Goal: Task Accomplishment & Management: Use online tool/utility

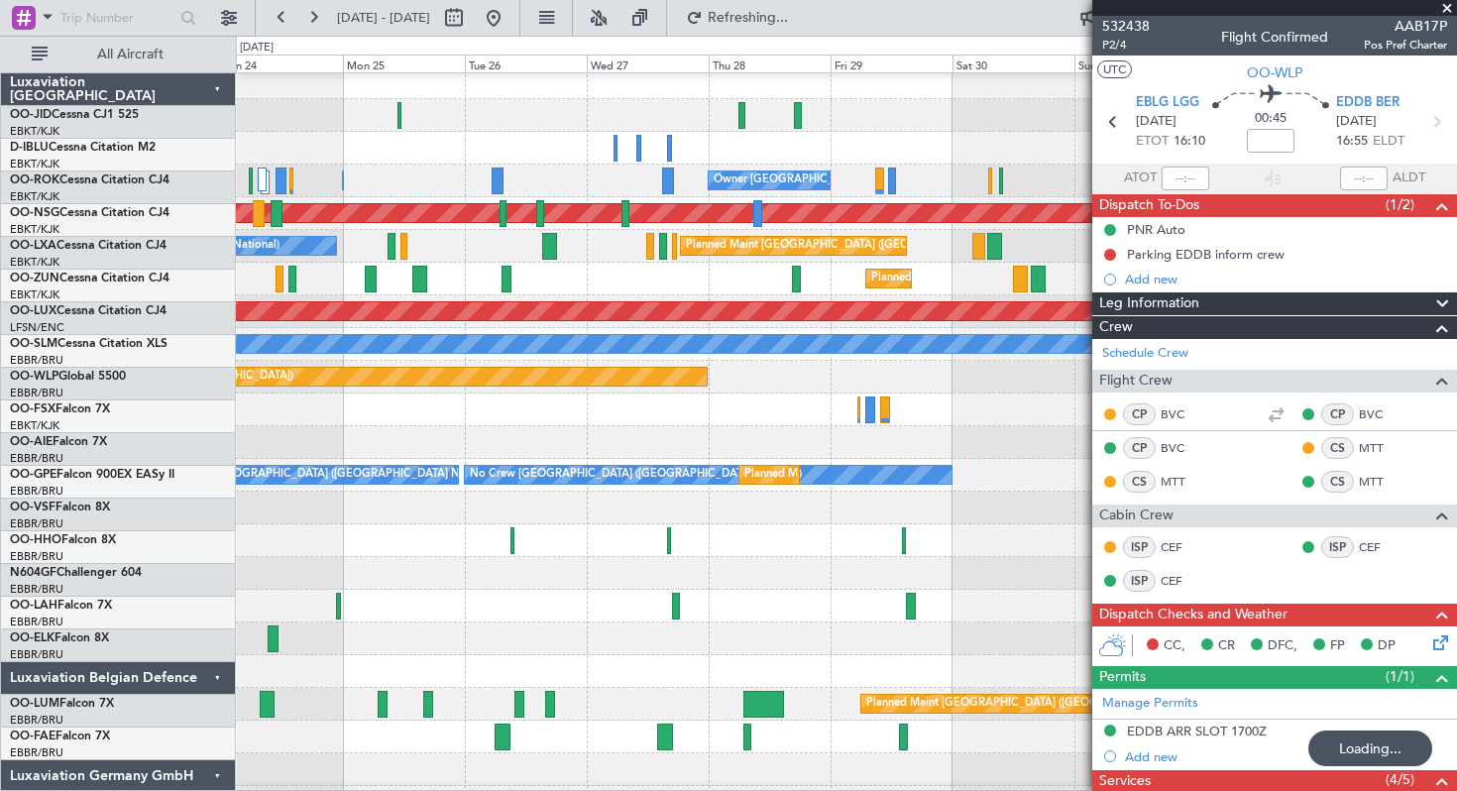
scroll to position [7, 0]
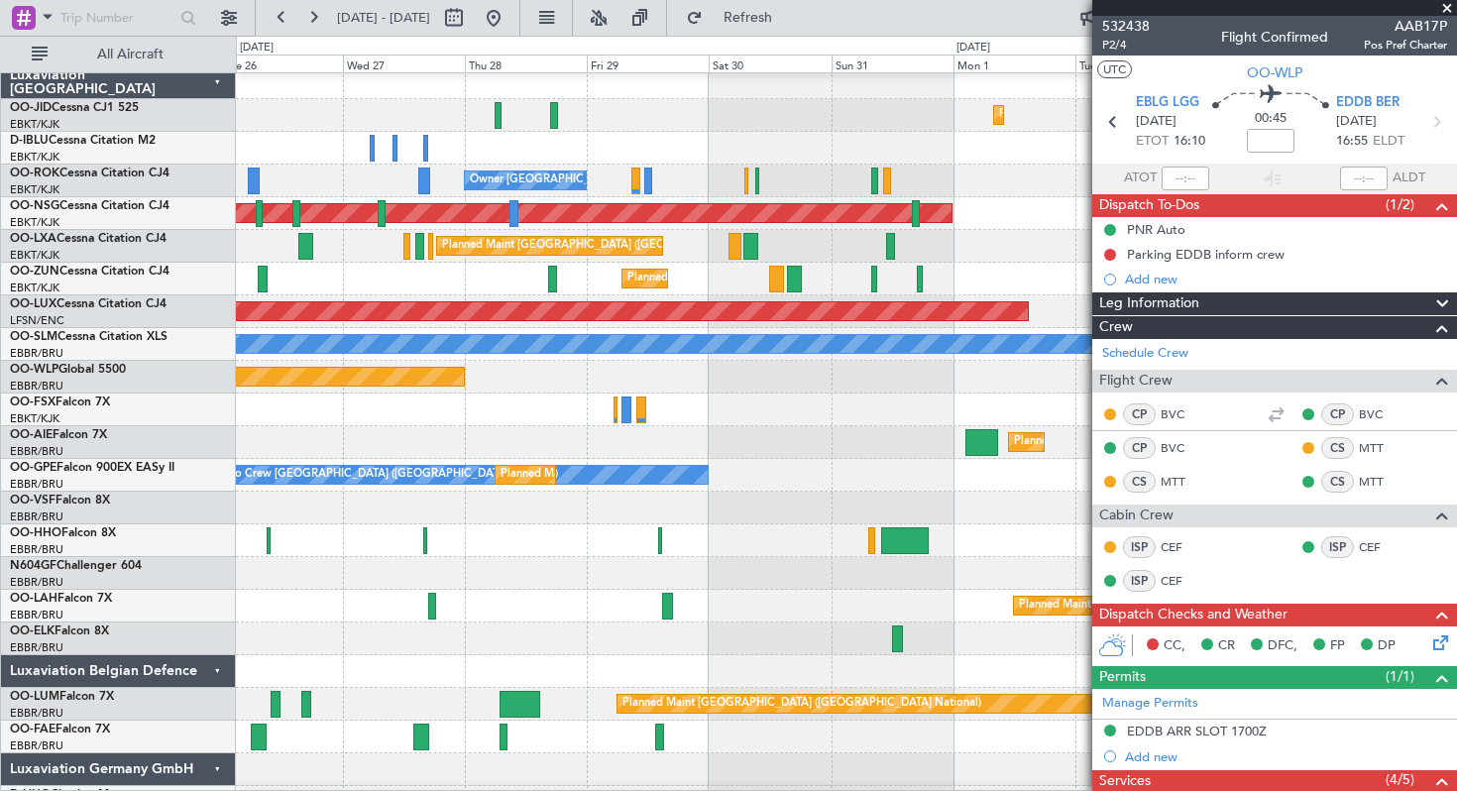
click at [1446, 7] on span at bounding box center [1447, 9] width 20 height 18
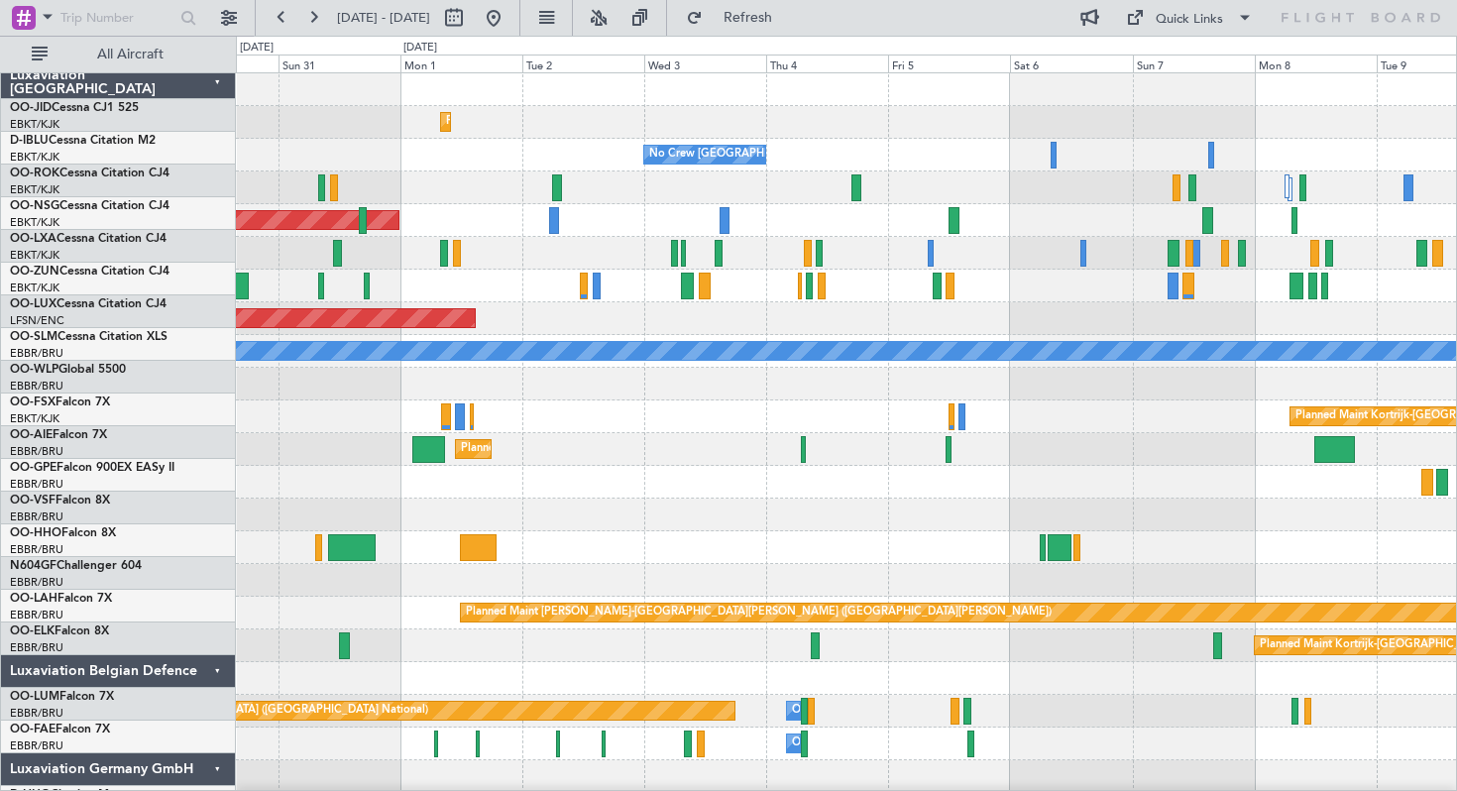
scroll to position [0, 0]
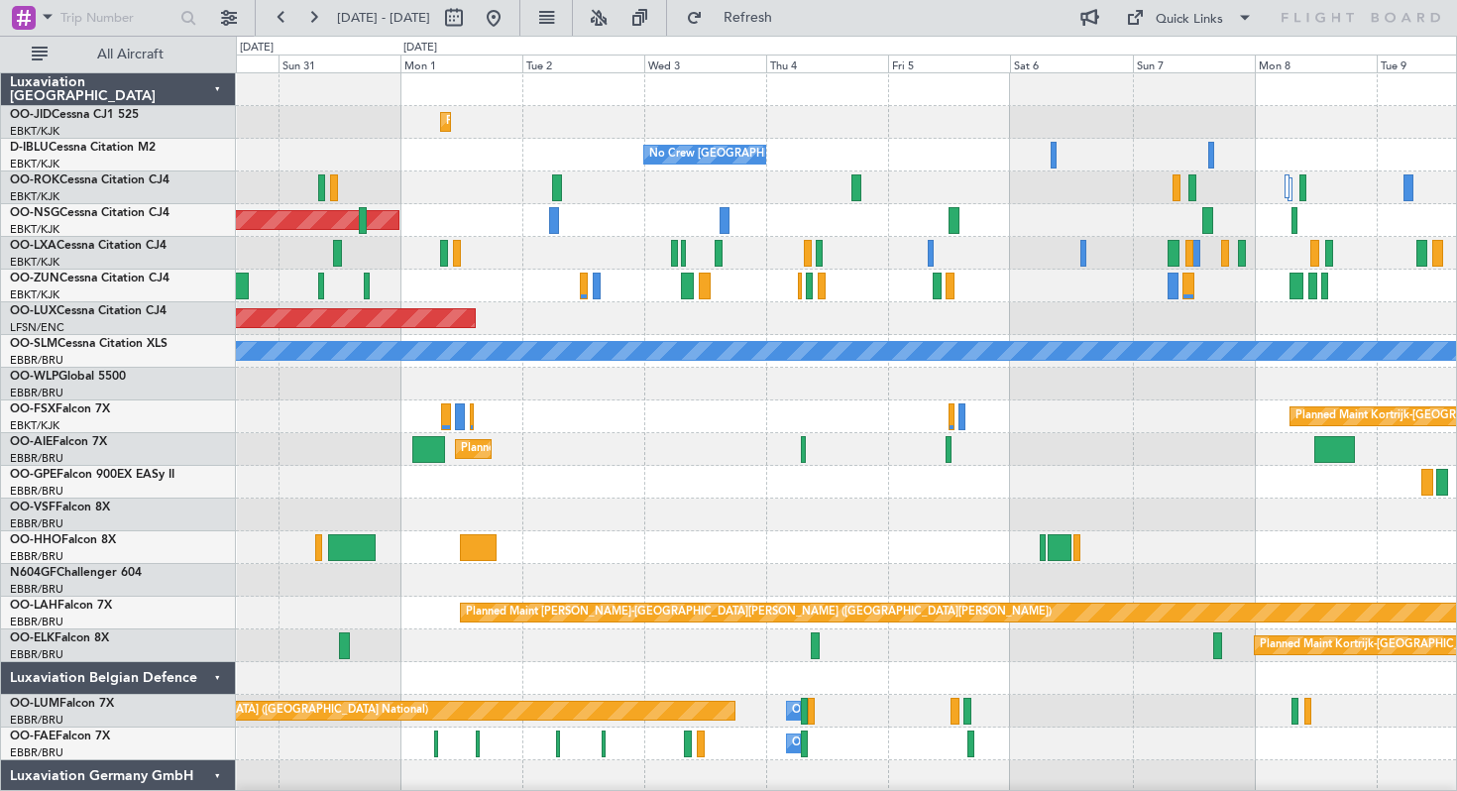
click at [437, 169] on div "Planned Maint Kortrijk-[GEOGRAPHIC_DATA] No Crew [GEOGRAPHIC_DATA] (Brussels Na…" at bounding box center [846, 498] width 1220 height 850
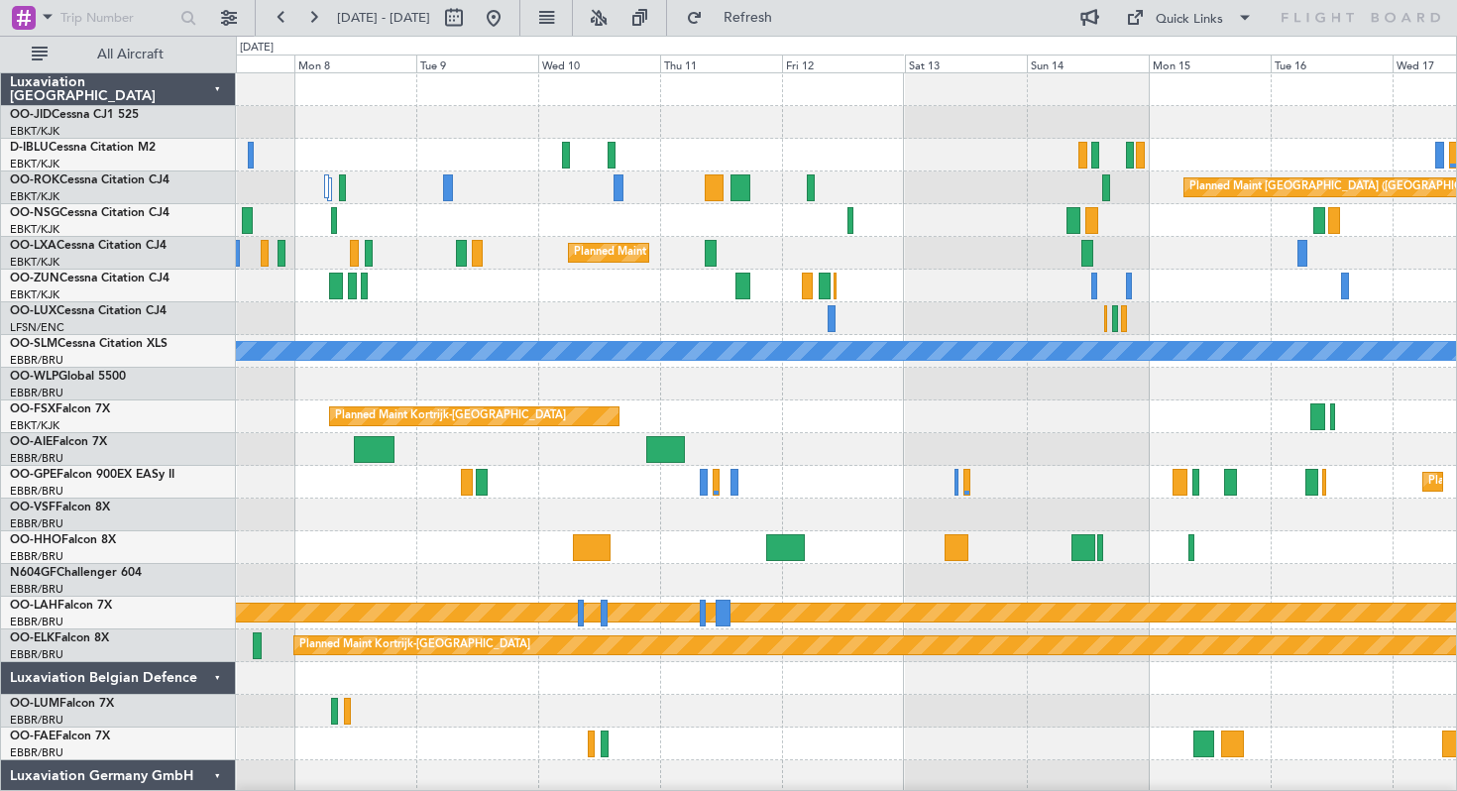
click at [889, 190] on div "Planned Maint [GEOGRAPHIC_DATA] ([GEOGRAPHIC_DATA])" at bounding box center [846, 187] width 1220 height 33
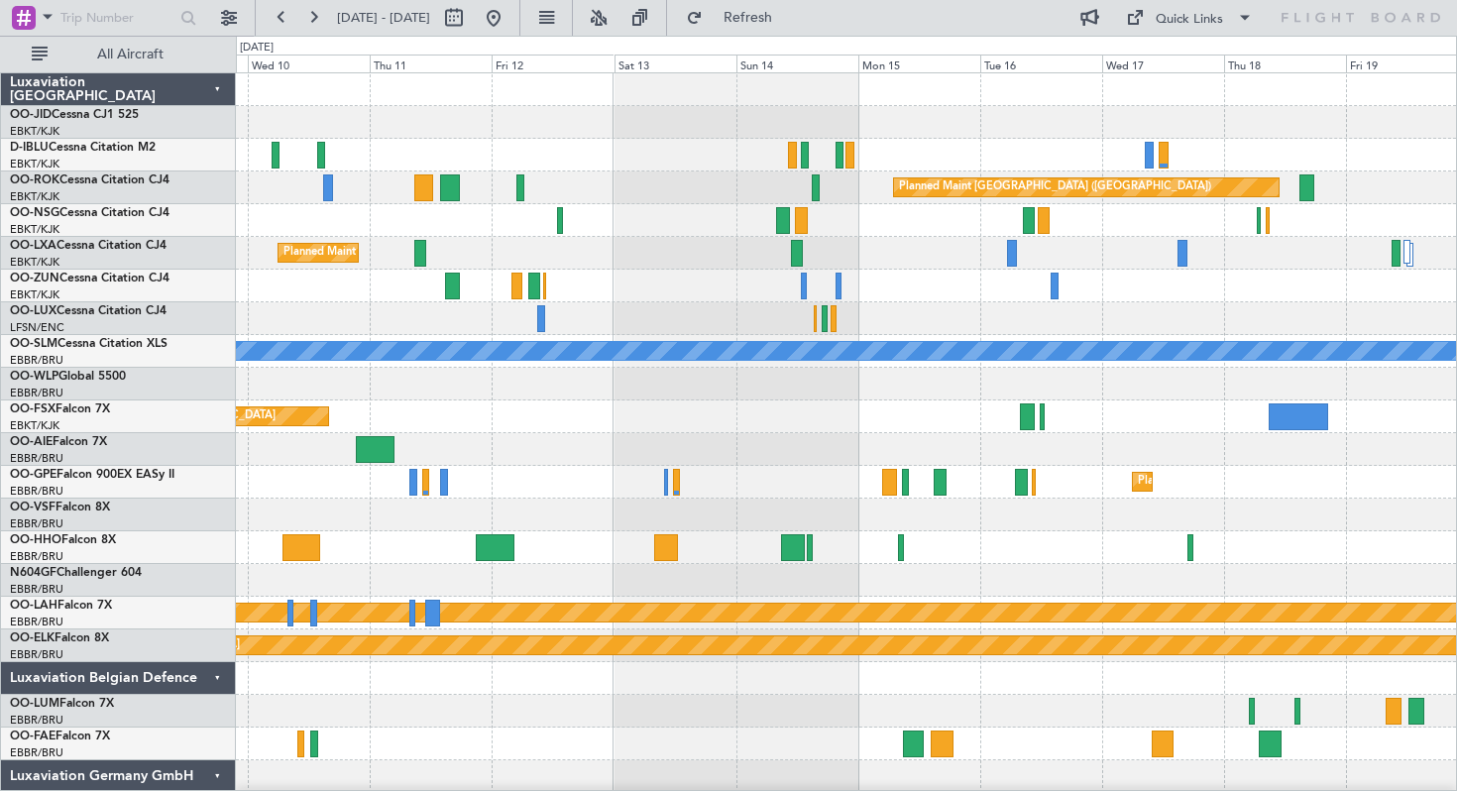
click at [930, 225] on div at bounding box center [846, 220] width 1220 height 33
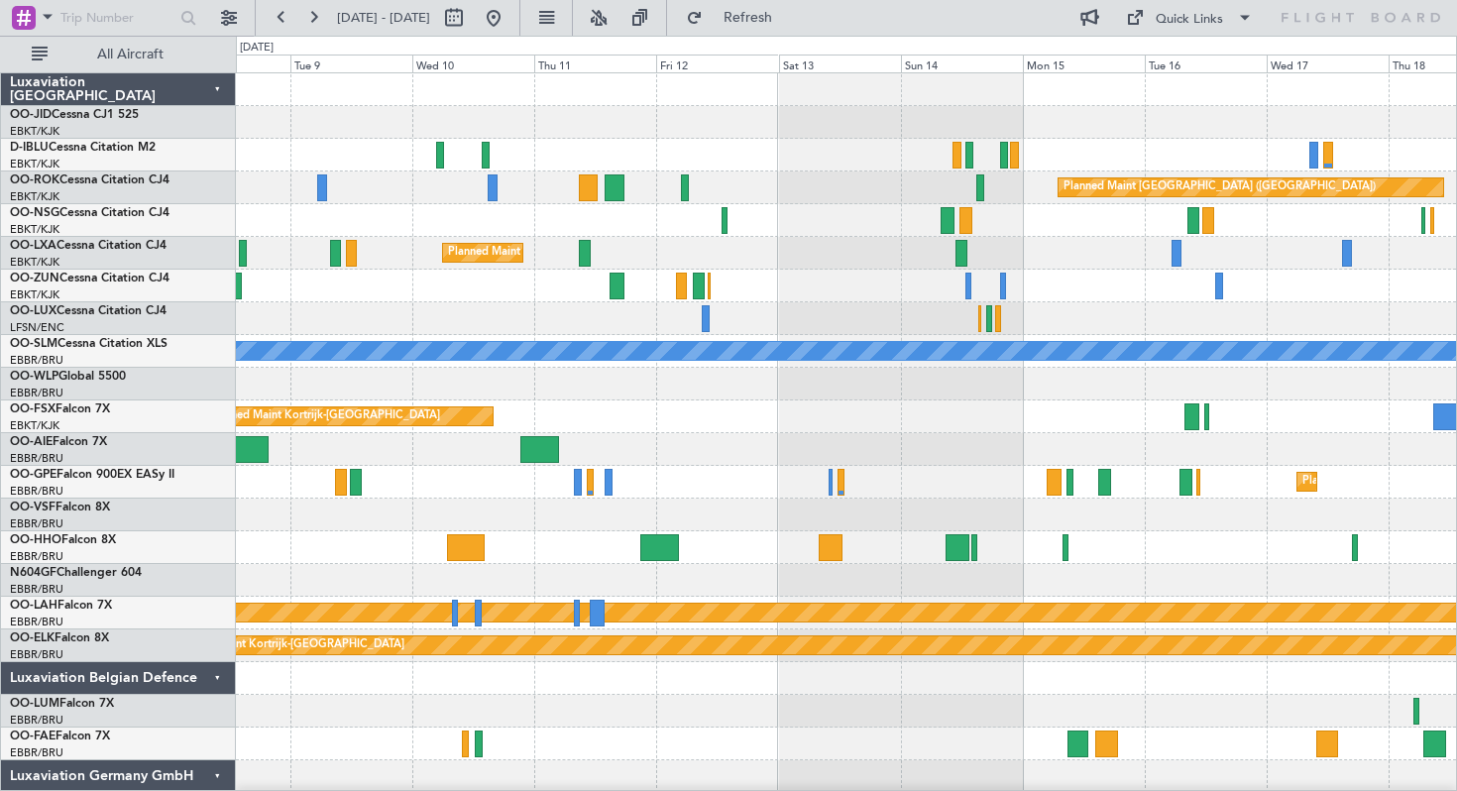
click at [862, 240] on div "Planned Maint [GEOGRAPHIC_DATA] ([GEOGRAPHIC_DATA]) Planned Maint [GEOGRAPHIC_D…" at bounding box center [846, 498] width 1220 height 850
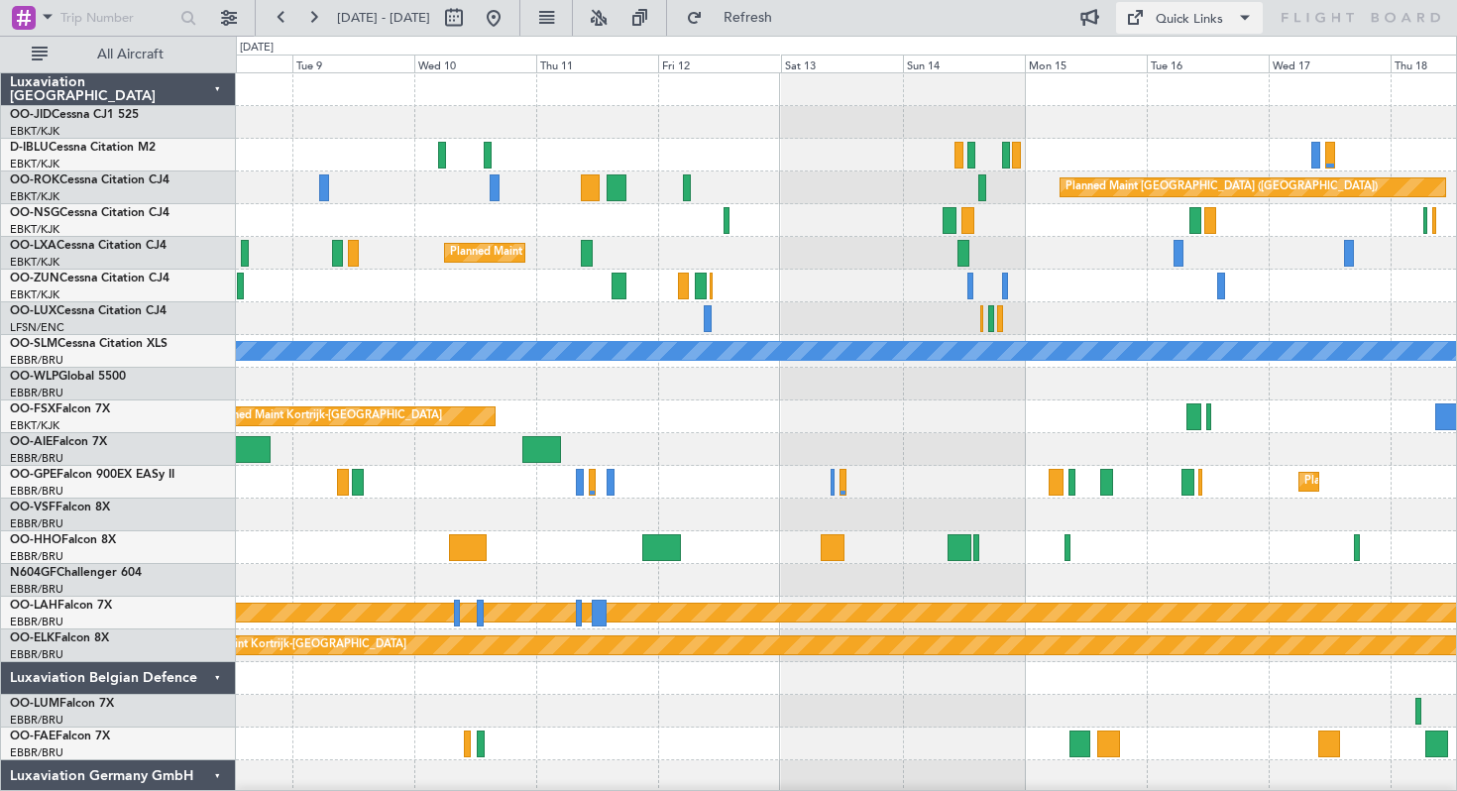
click at [1165, 21] on div "Quick Links" at bounding box center [1188, 20] width 67 height 20
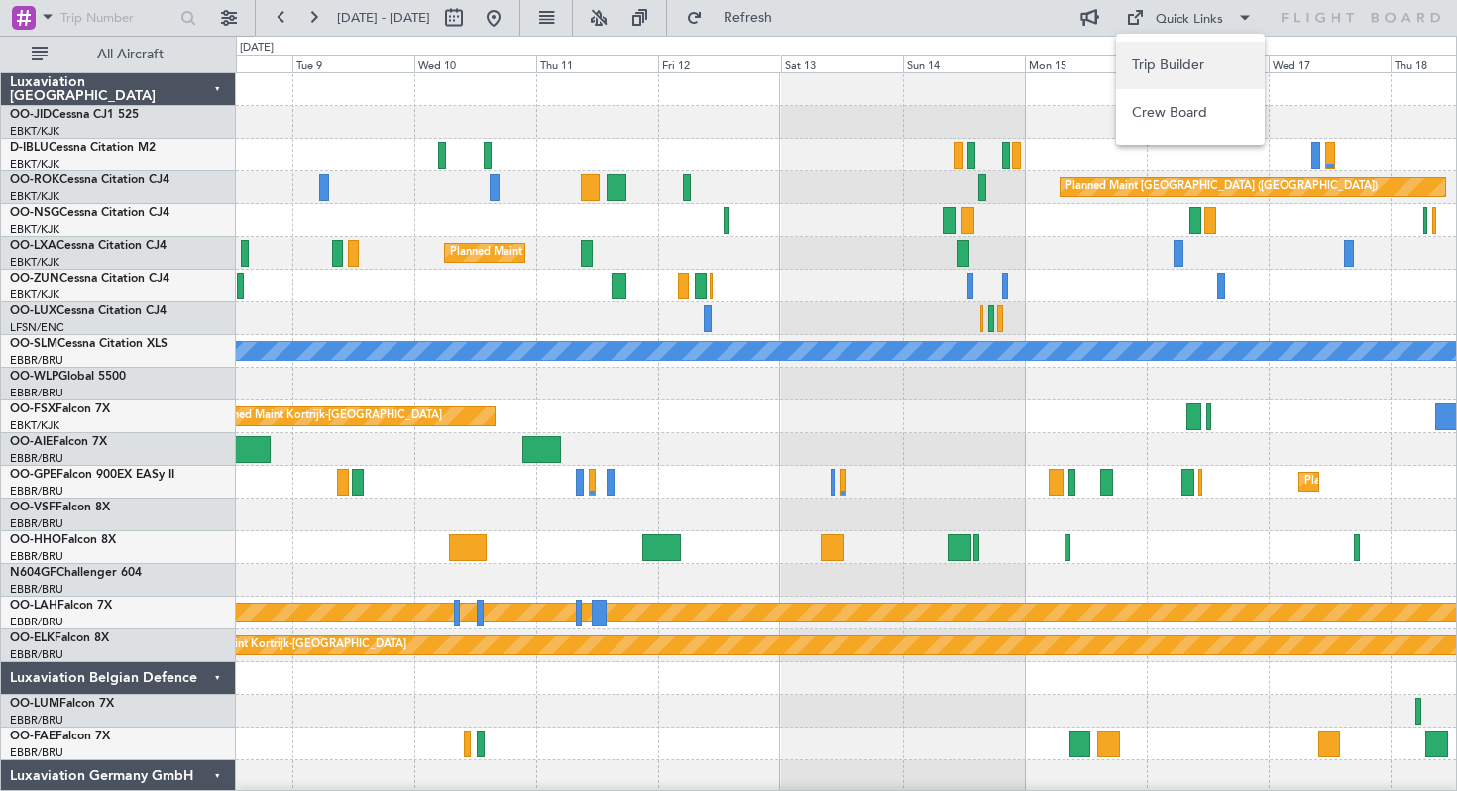
click at [1147, 62] on button "Trip Builder" at bounding box center [1190, 66] width 149 height 48
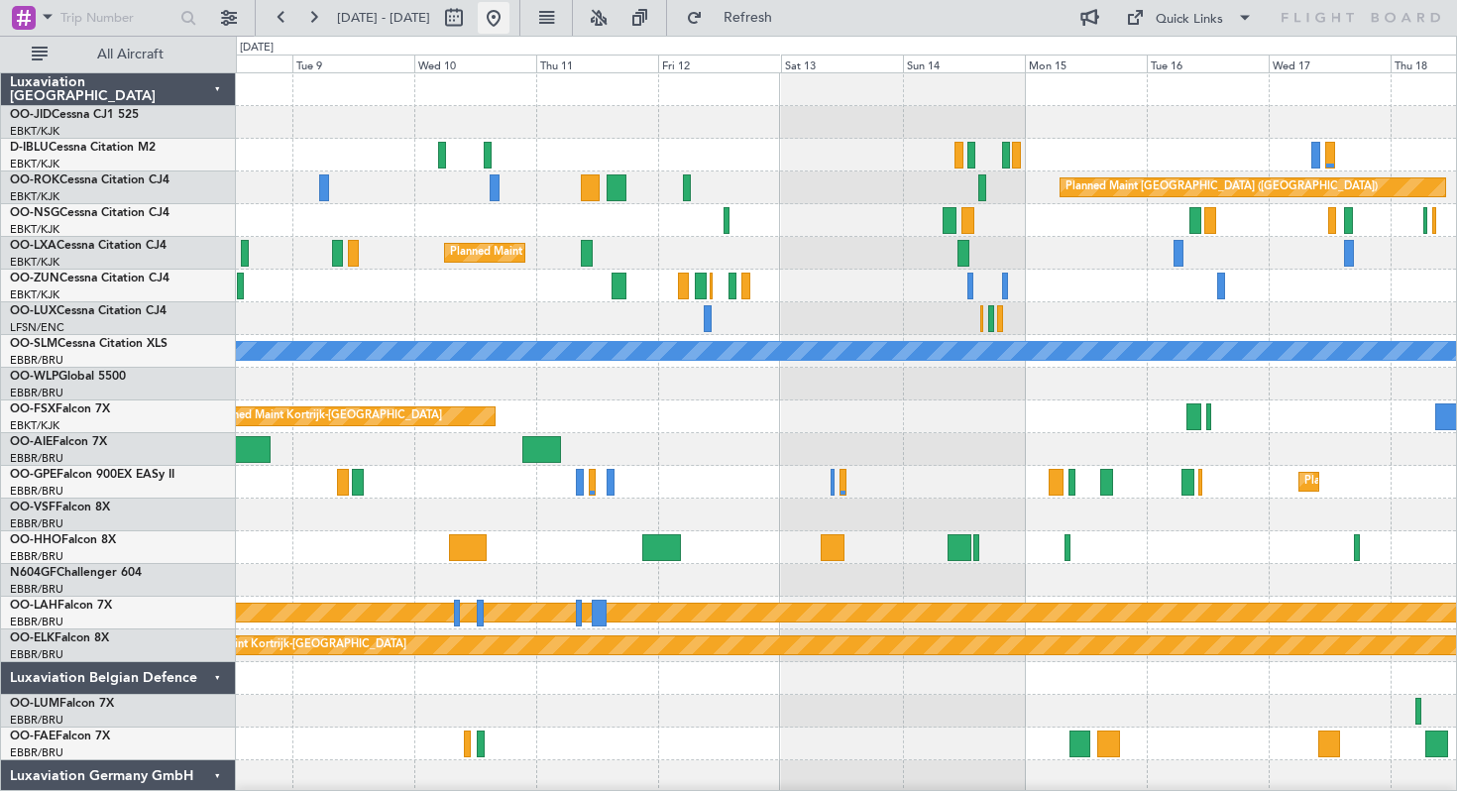
click at [509, 17] on button at bounding box center [494, 18] width 32 height 32
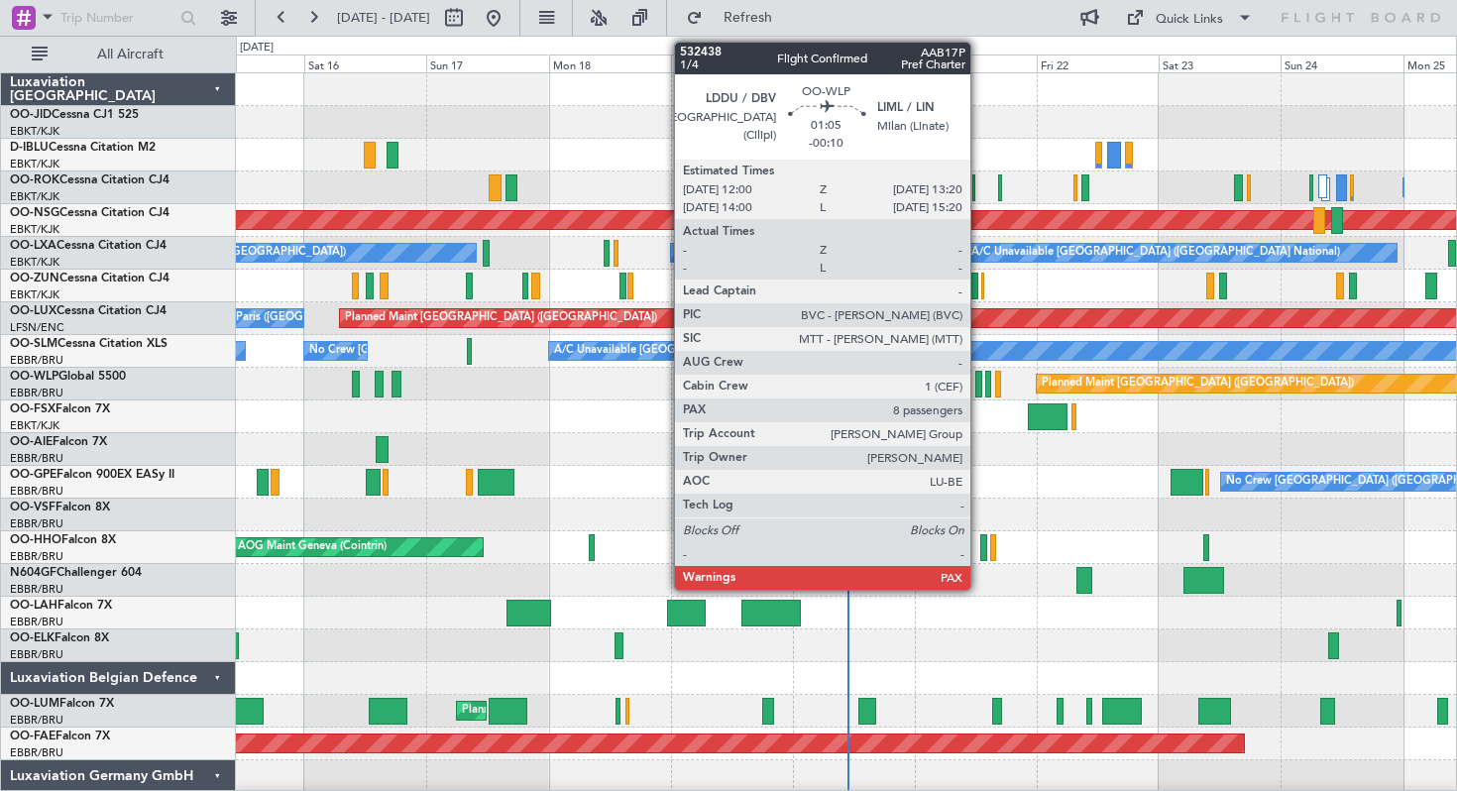
click at [978, 380] on div at bounding box center [978, 384] width 7 height 27
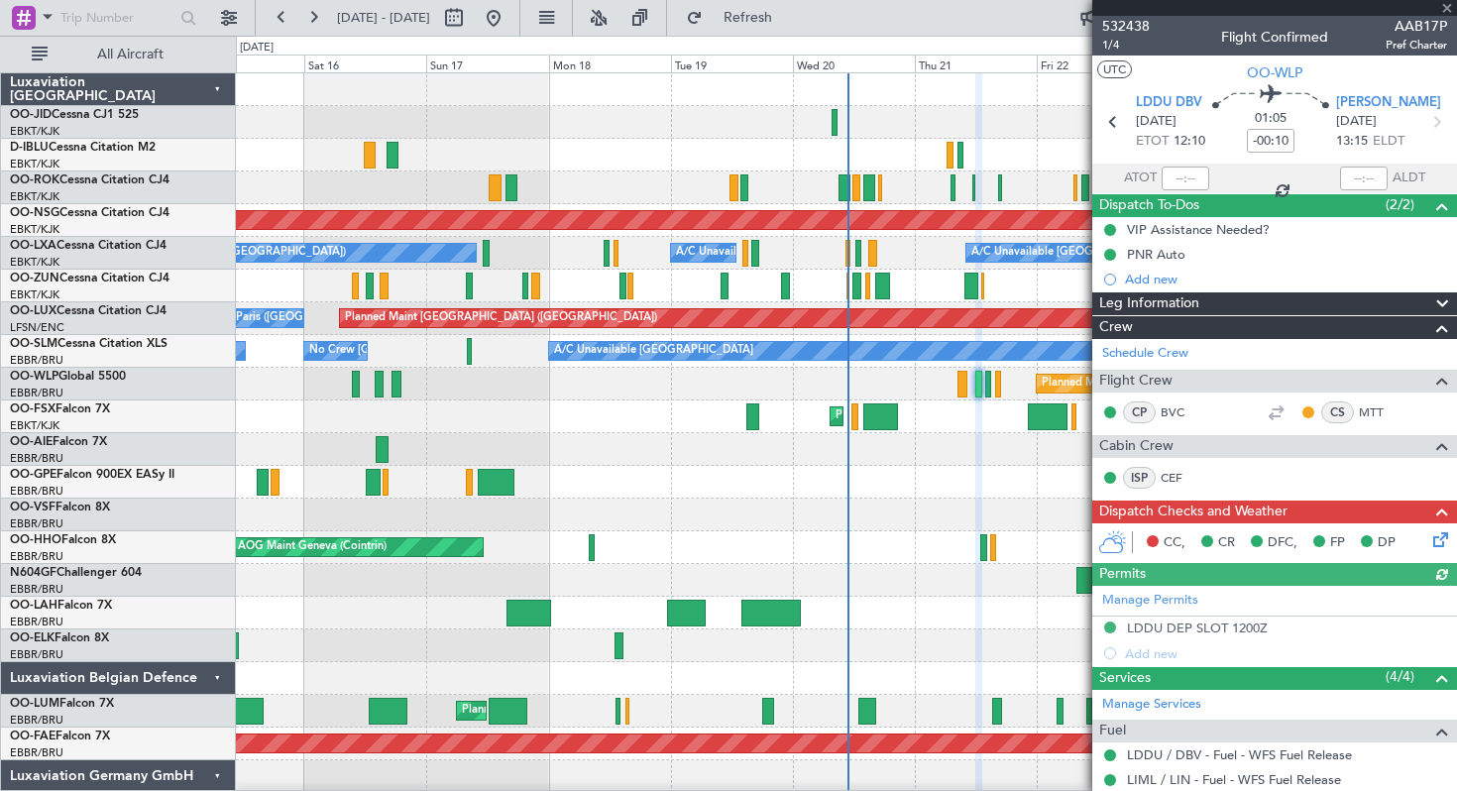
scroll to position [512, 0]
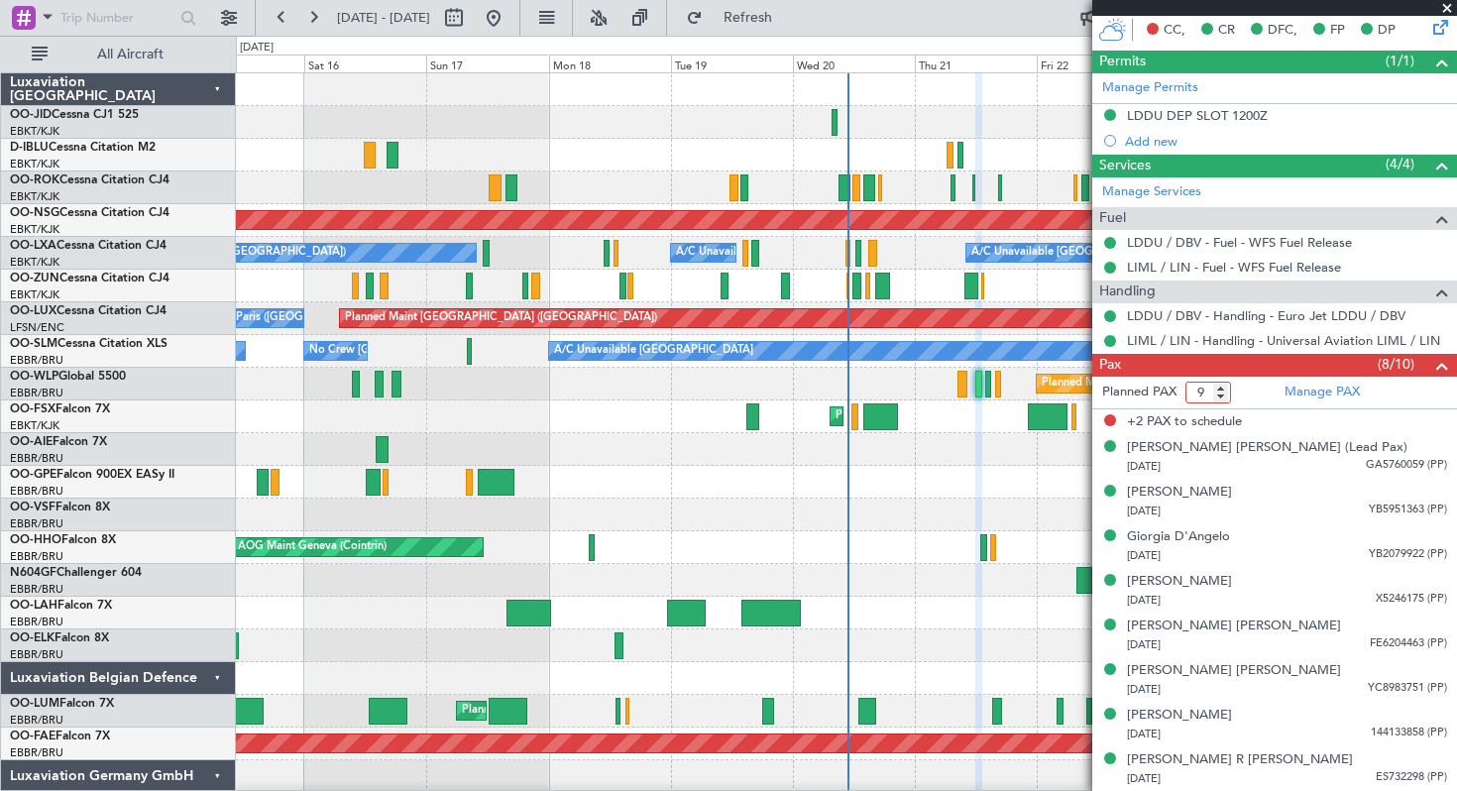
click at [1221, 398] on input "9" at bounding box center [1208, 392] width 46 height 22
type input "8"
click at [1221, 398] on input "8" at bounding box center [1208, 392] width 46 height 22
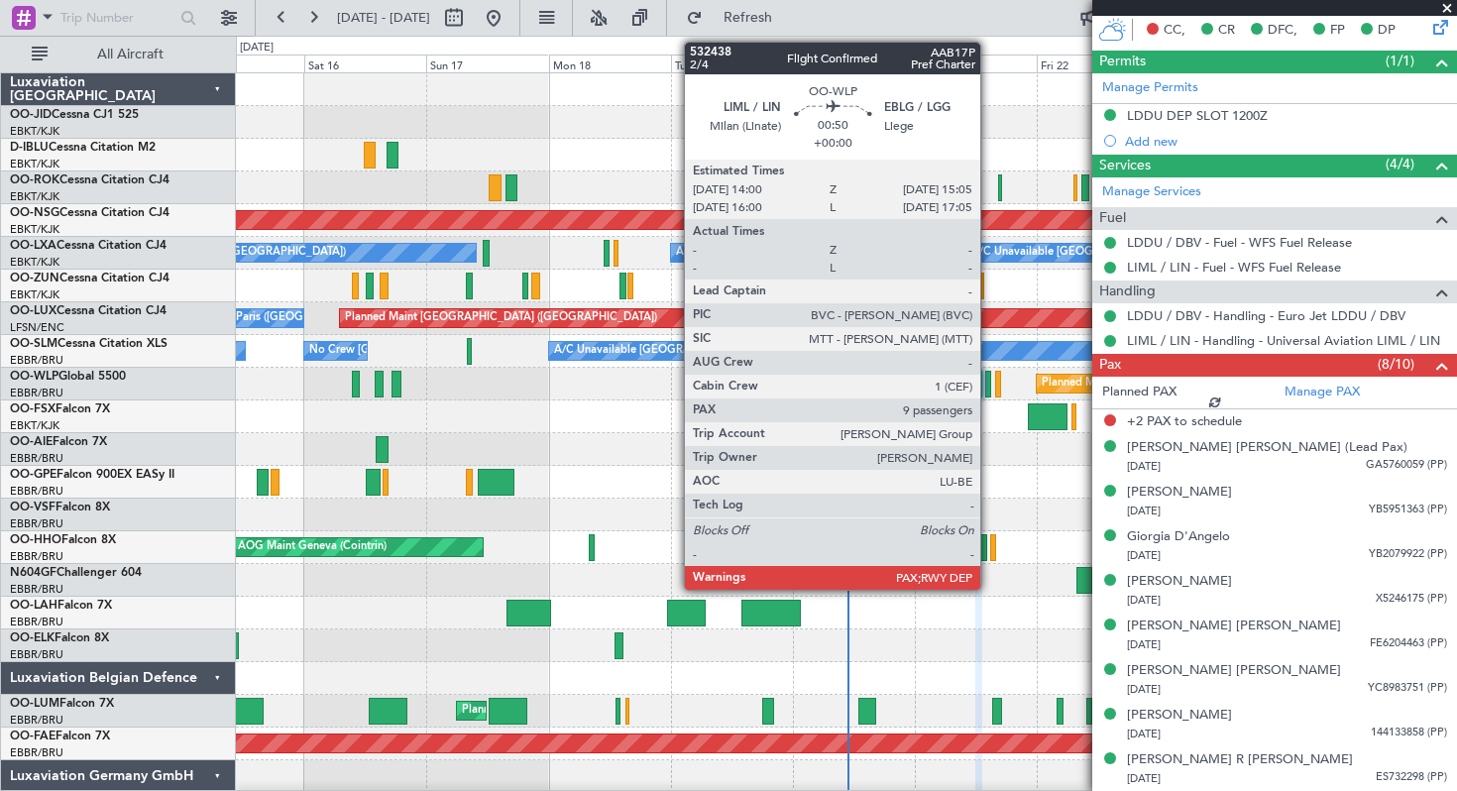
scroll to position [486, 0]
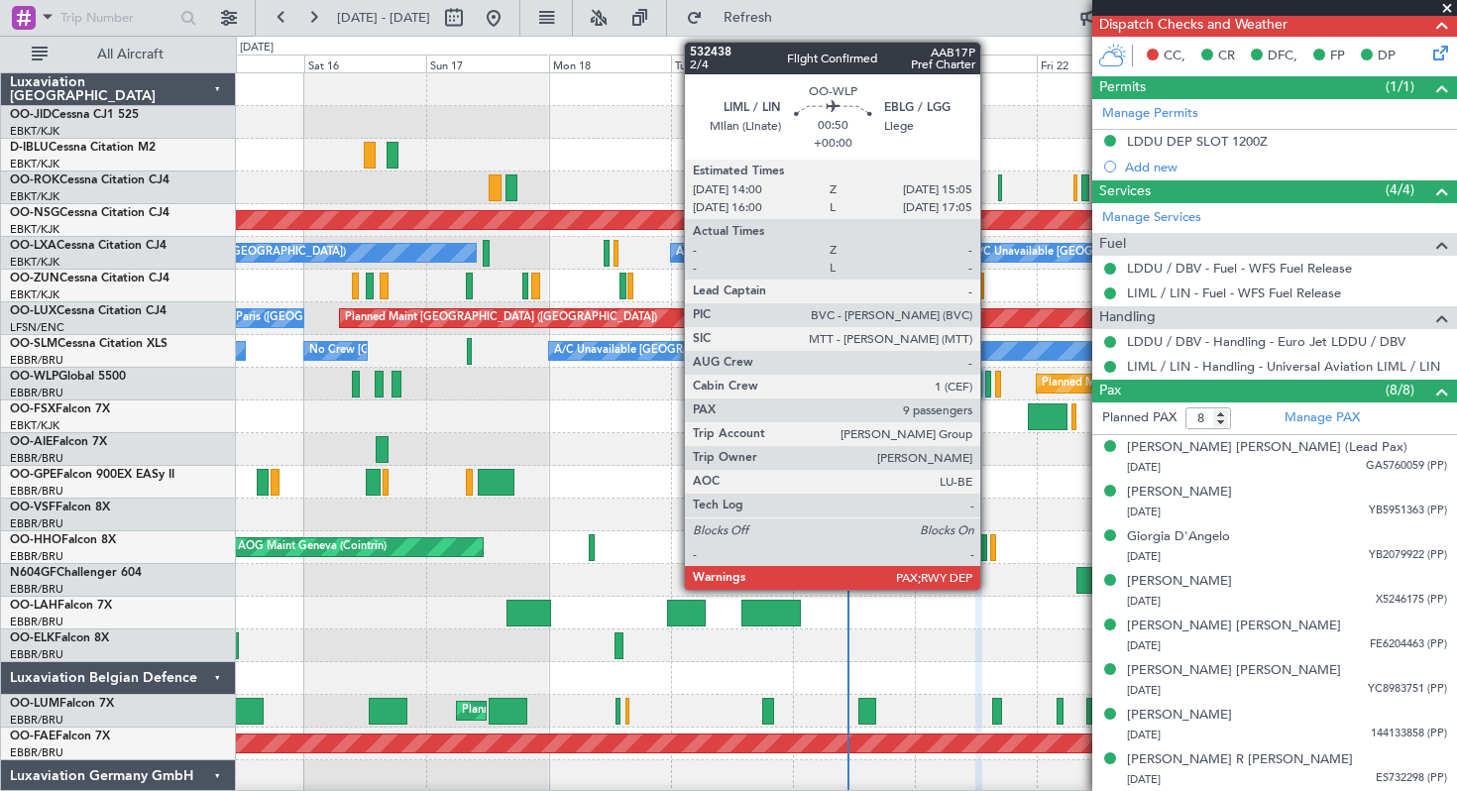
click at [989, 382] on div at bounding box center [988, 384] width 6 height 27
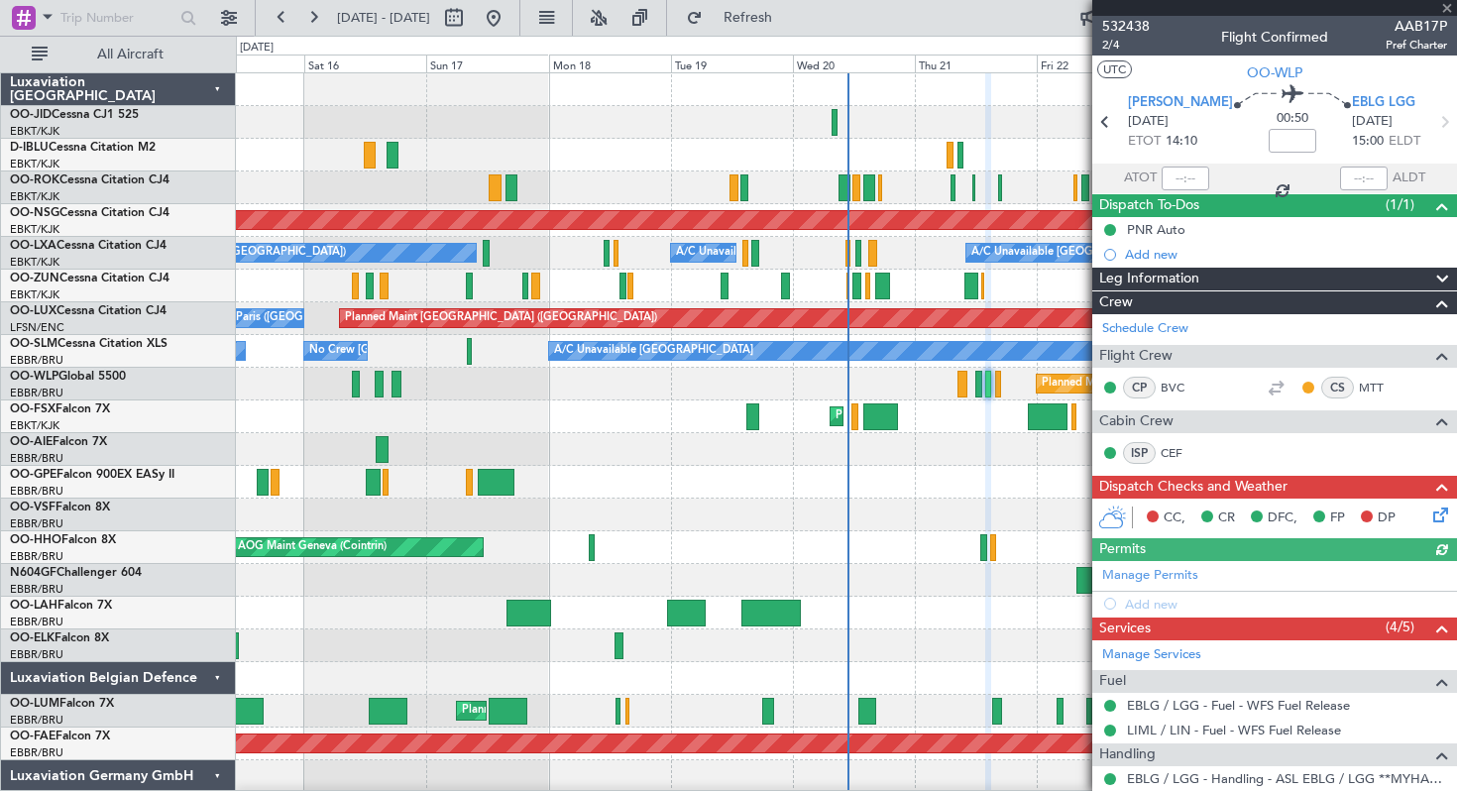
scroll to position [155, 0]
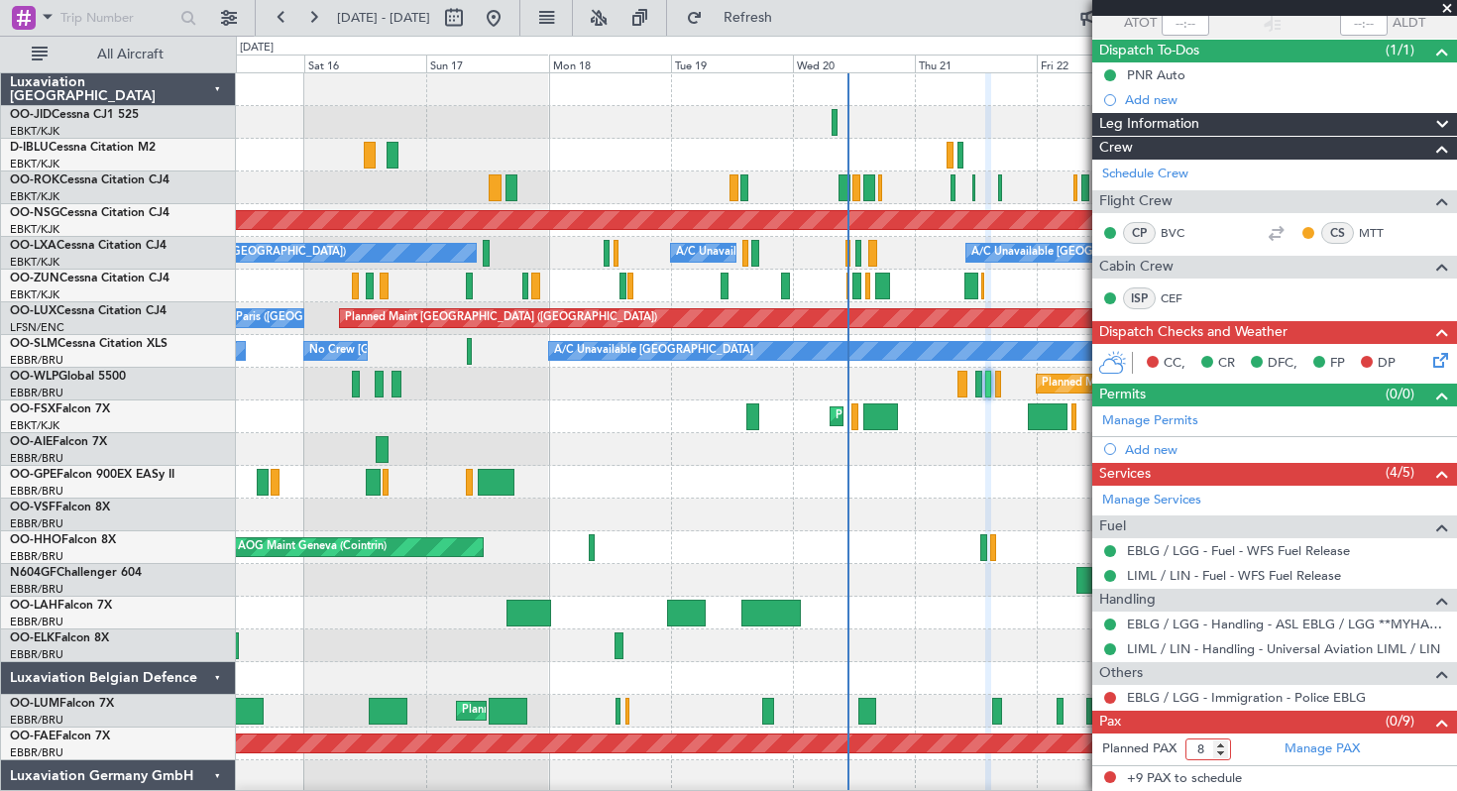
click at [1219, 751] on input "8" at bounding box center [1208, 749] width 46 height 22
type input "7"
click at [1219, 751] on input "7" at bounding box center [1208, 749] width 46 height 22
